Goal: Task Accomplishment & Management: Manage account settings

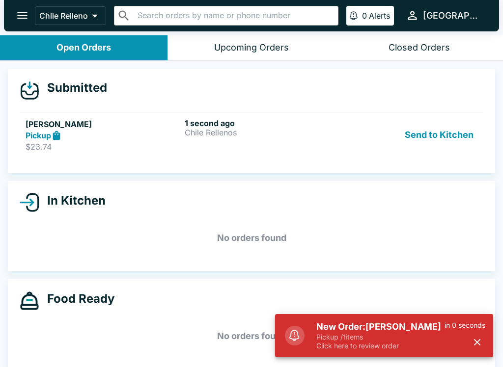
scroll to position [9, 0]
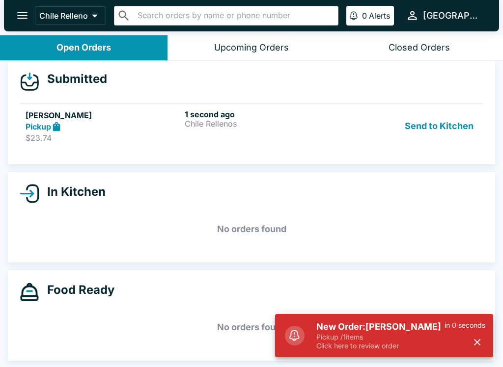
click at [445, 124] on button "Send to Kitchen" at bounding box center [439, 127] width 77 height 34
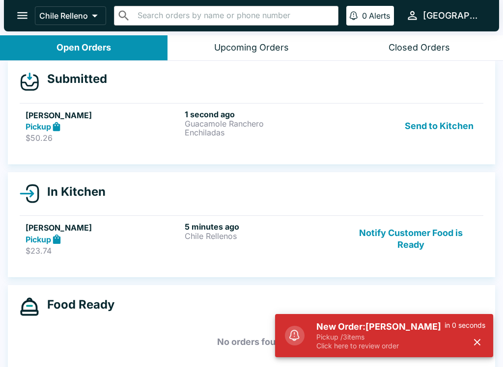
click at [451, 129] on button "Send to Kitchen" at bounding box center [439, 127] width 77 height 34
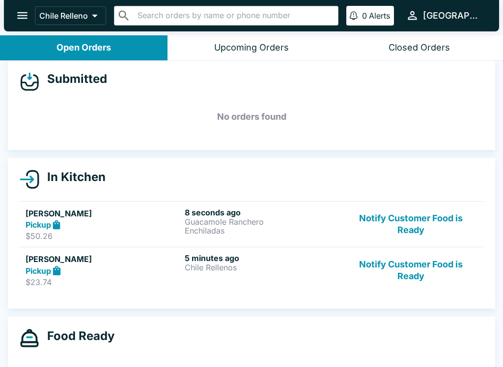
click at [423, 276] on button "Notify Customer Food is Ready" at bounding box center [410, 270] width 133 height 34
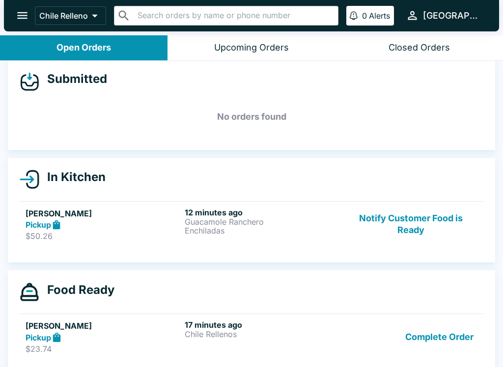
click at [449, 352] on button "Complete Order" at bounding box center [439, 337] width 76 height 34
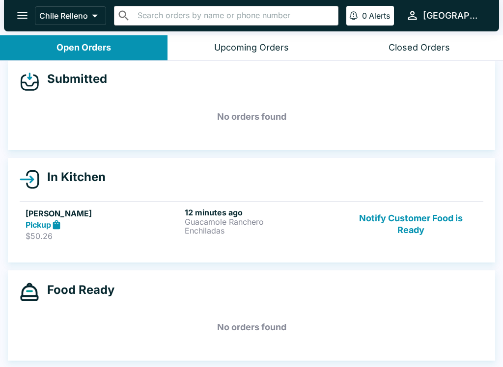
click at [423, 232] on button "Notify Customer Food is Ready" at bounding box center [410, 225] width 133 height 34
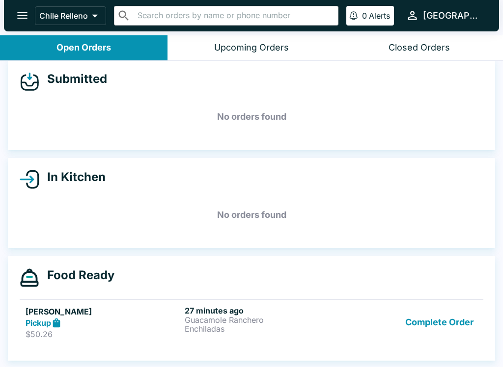
click at [452, 323] on button "Complete Order" at bounding box center [439, 323] width 76 height 34
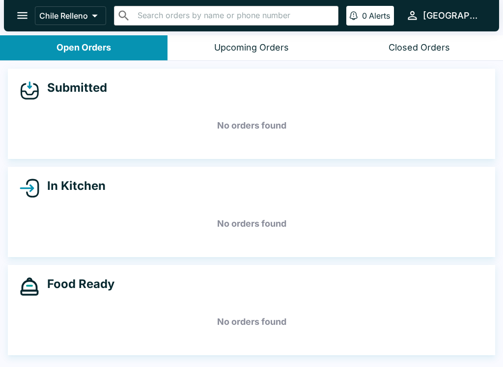
click at [277, 47] on div "Upcoming Orders" at bounding box center [251, 47] width 75 height 11
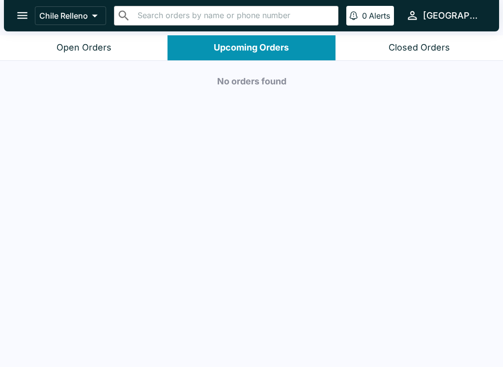
scroll to position [1, 0]
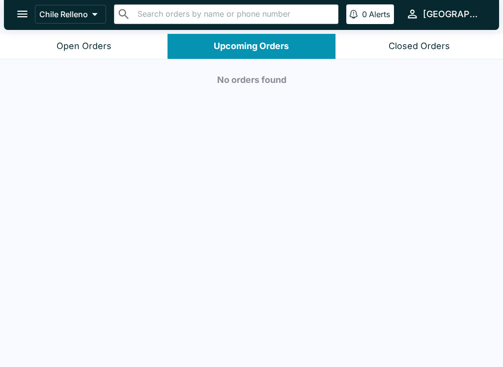
click at [419, 47] on div "Closed Orders" at bounding box center [419, 46] width 61 height 11
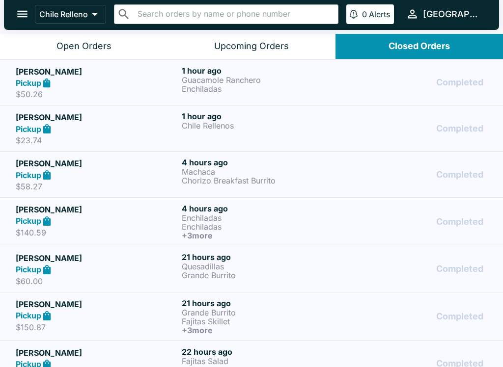
scroll to position [0, 0]
click at [258, 87] on p "Enchiladas" at bounding box center [263, 88] width 162 height 9
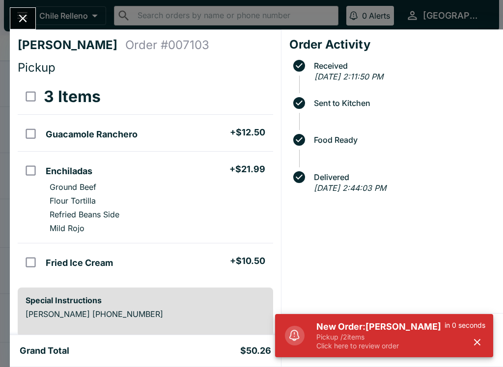
click at [41, 26] on div "[PERSON_NAME] Order # 007103 Pickup 3 Items Guacamole Ranchero + $12.50 Enchila…" at bounding box center [251, 183] width 503 height 367
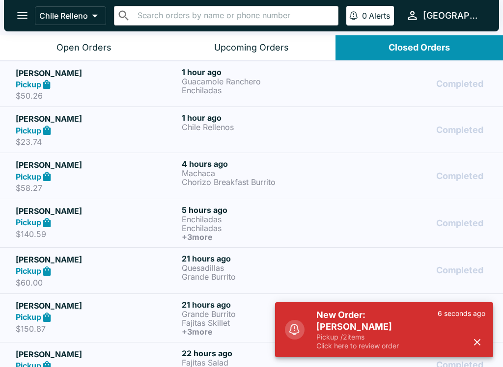
click at [107, 39] on button "Open Orders" at bounding box center [84, 47] width 168 height 25
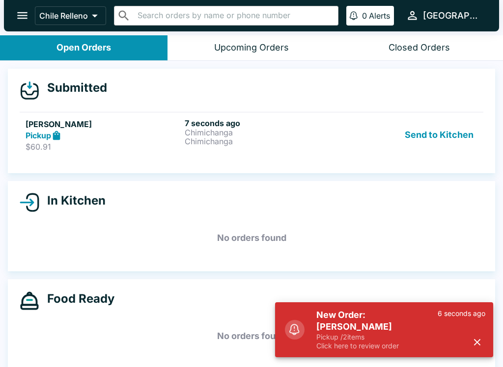
click at [446, 138] on button "Send to Kitchen" at bounding box center [439, 135] width 77 height 34
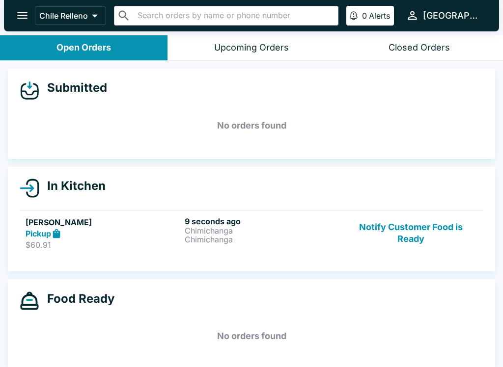
click at [428, 56] on button "Closed Orders" at bounding box center [420, 47] width 168 height 25
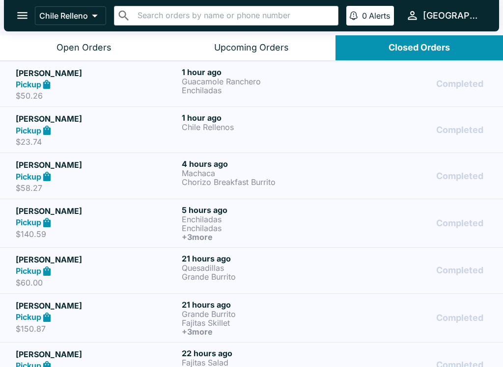
click at [111, 83] on div "Pickup" at bounding box center [97, 84] width 162 height 11
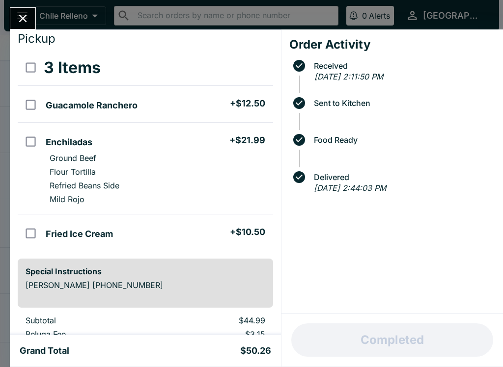
scroll to position [32, 0]
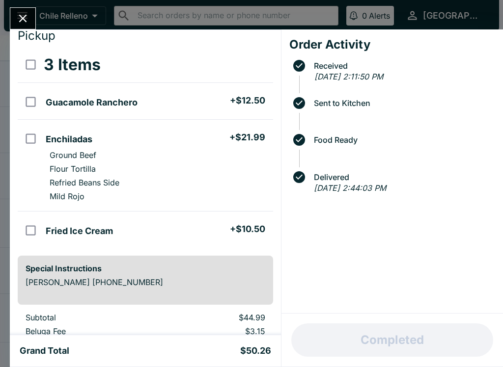
click at [33, 229] on input "orders table" at bounding box center [31, 231] width 22 height 22
click at [254, 60] on button "Refund" at bounding box center [246, 65] width 51 height 25
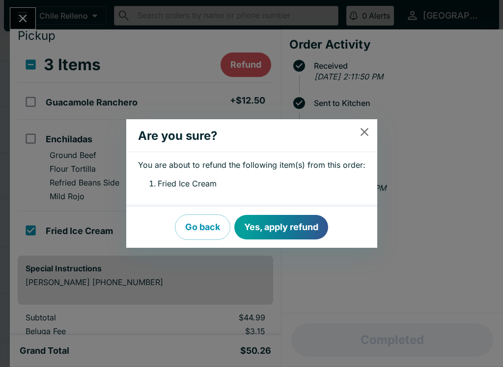
click at [303, 227] on button "Yes, apply refund" at bounding box center [281, 227] width 94 height 25
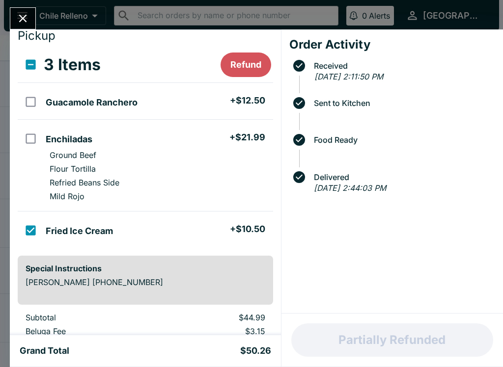
checkbox input "false"
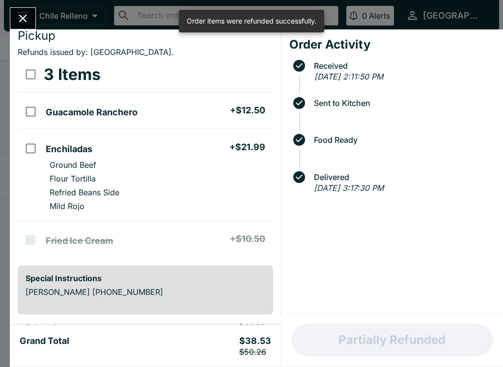
click at [30, 22] on button "Close" at bounding box center [22, 18] width 25 height 21
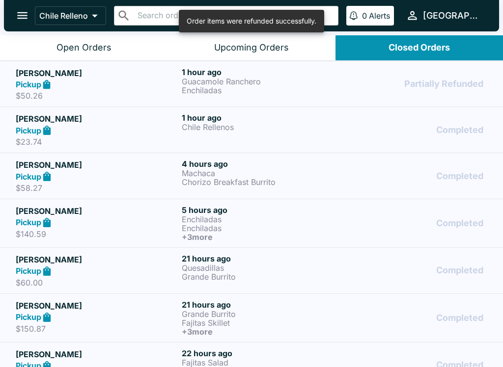
click at [109, 53] on div "Open Orders" at bounding box center [83, 47] width 55 height 11
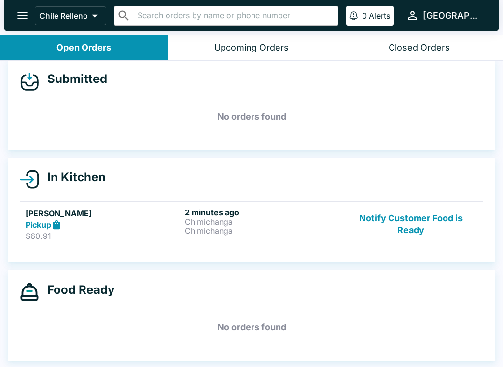
click at [407, 212] on button "Notify Customer Food is Ready" at bounding box center [410, 225] width 133 height 34
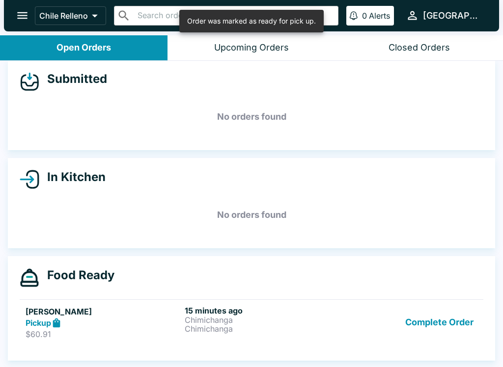
scroll to position [1, 0]
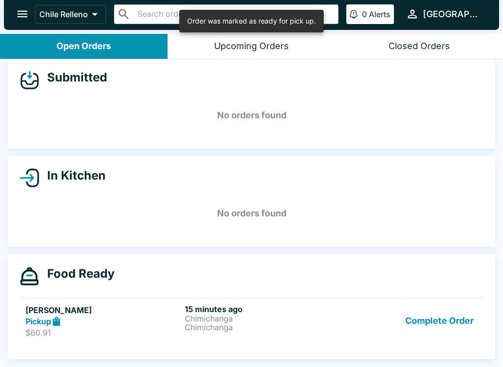
click at [415, 325] on button "Complete Order" at bounding box center [439, 322] width 76 height 34
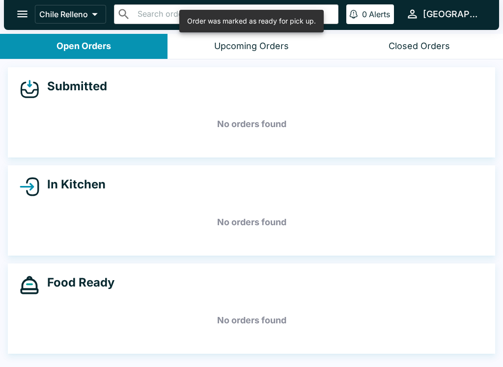
scroll to position [0, 0]
